Goal: Information Seeking & Learning: Learn about a topic

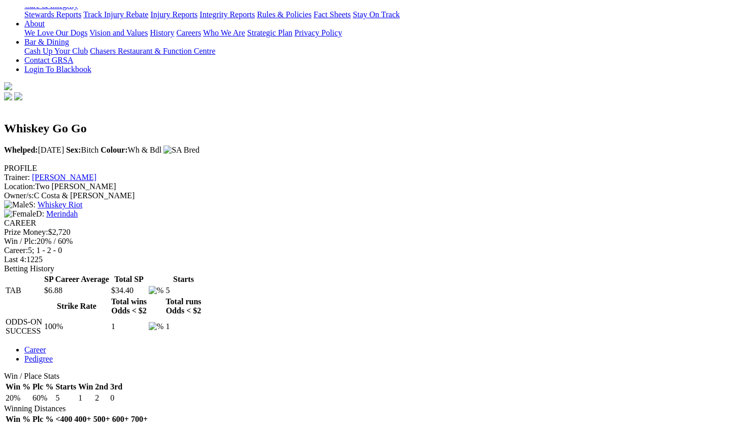
scroll to position [281, 0]
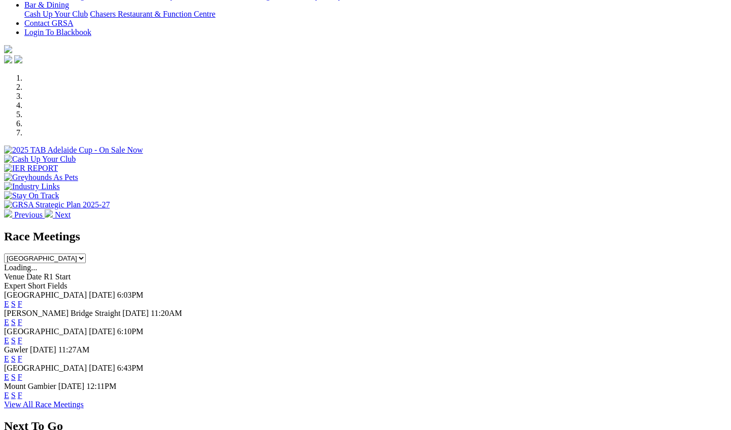
scroll to position [293, 0]
click at [22, 373] on link "F" at bounding box center [20, 377] width 5 height 9
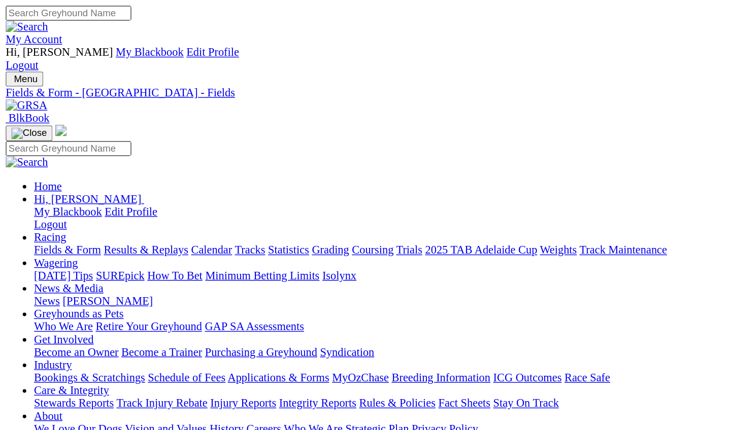
click at [40, 175] on link "Fields & Form" at bounding box center [48, 179] width 48 height 9
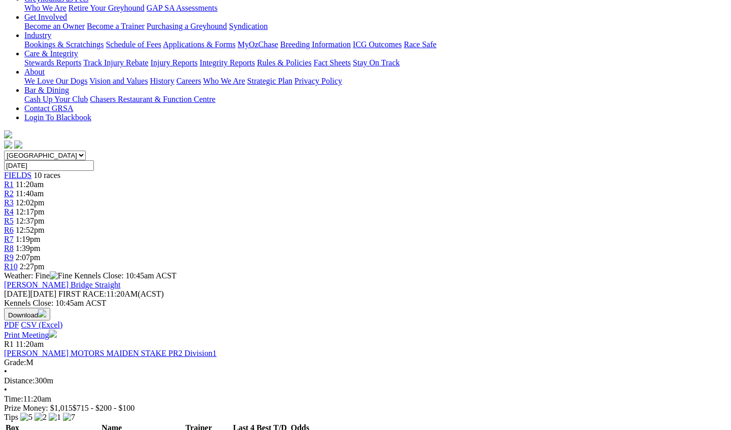
scroll to position [221, 9]
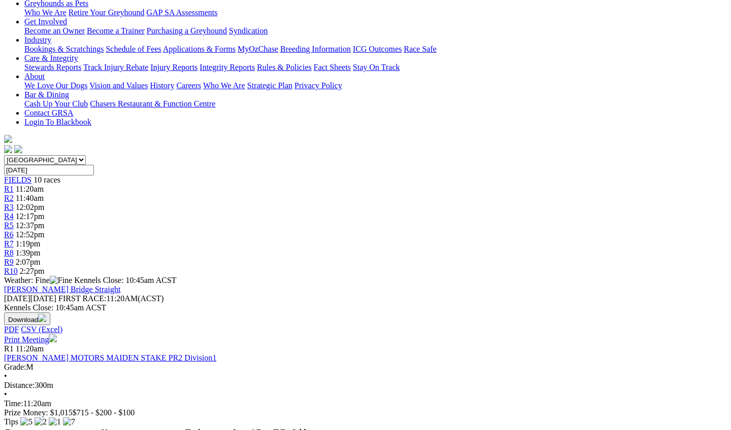
click at [105, 354] on link "[PERSON_NAME] MOTORS MAIDEN STAKE PR2 Division1" at bounding box center [110, 358] width 212 height 9
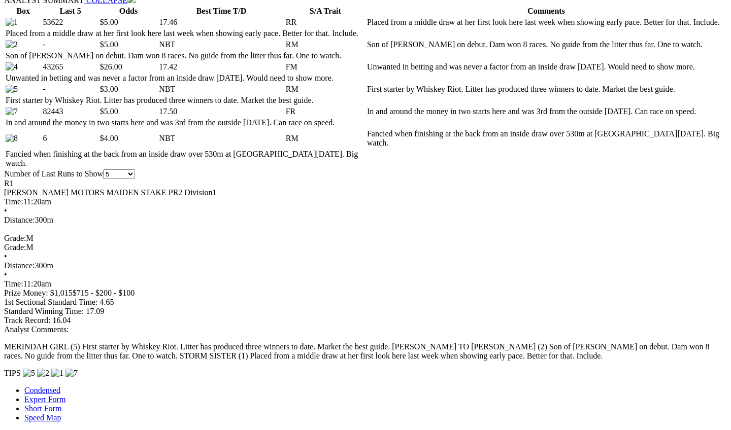
scroll to position [572, 8]
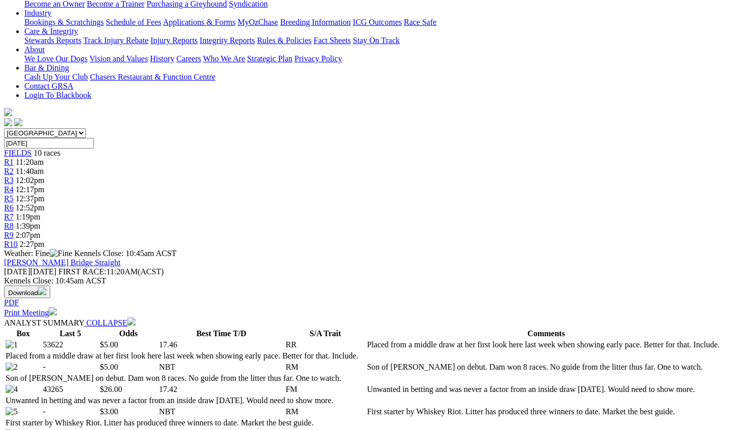
scroll to position [244, 8]
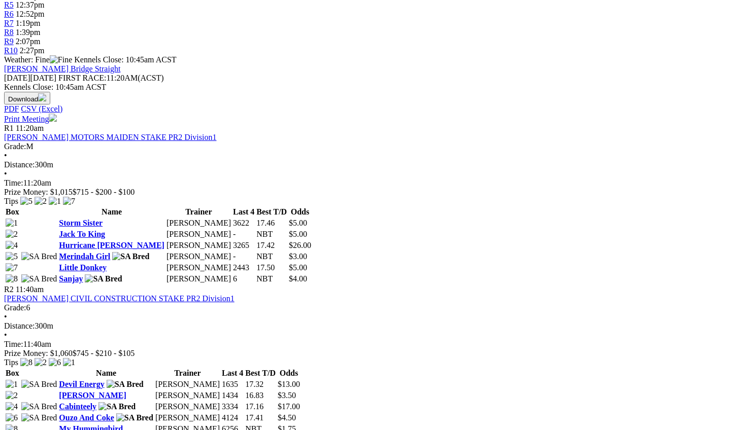
scroll to position [442, 8]
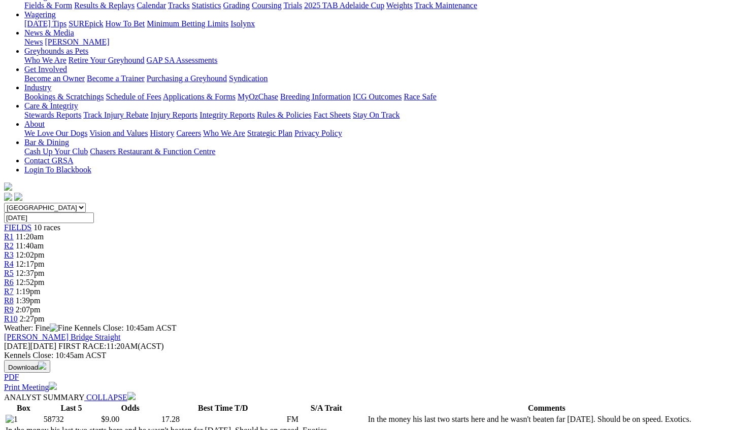
scroll to position [176, 0]
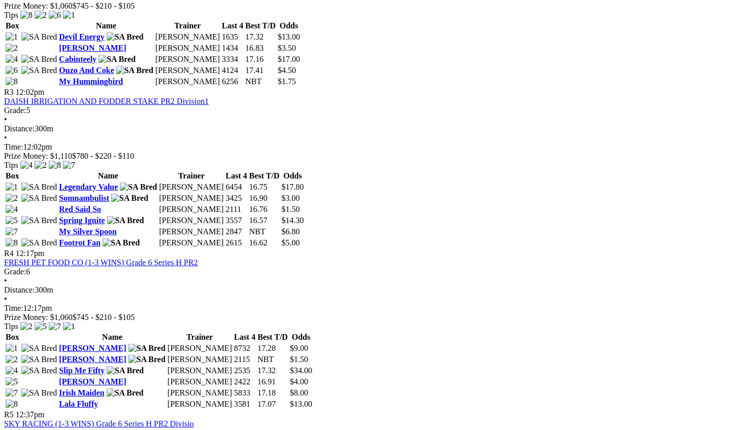
scroll to position [794, 23]
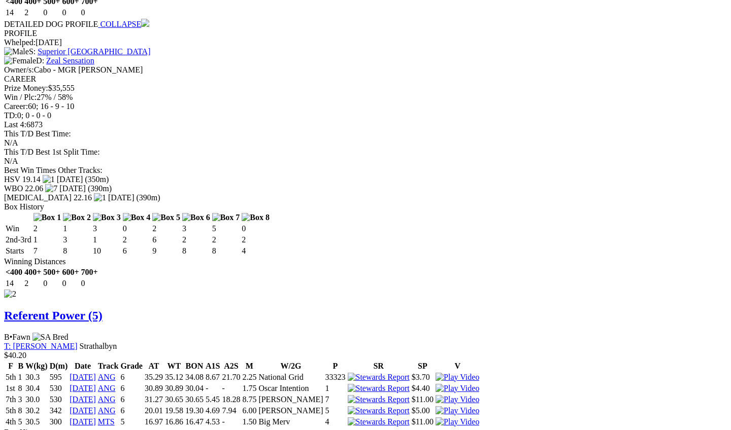
scroll to position [1263, 7]
